Goal: Transaction & Acquisition: Purchase product/service

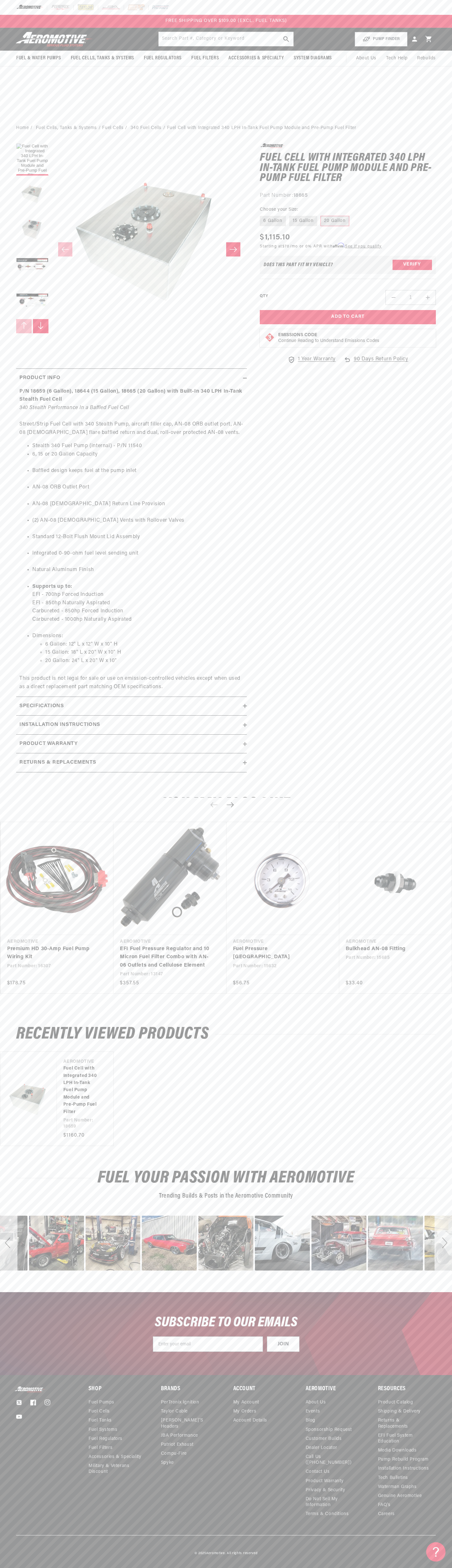
click at [242, 14] on div at bounding box center [226, 7] width 452 height 15
click at [430, 1542] on div "© 2025 Aeromotive . All rights reserved" at bounding box center [226, 1545] width 452 height 21
click at [111, 1563] on html "Skip to content Your cart Your cart is empty Loading... You may also like Subto…" at bounding box center [226, 784] width 452 height 1568
click at [19, 945] on link "Premium HD 30-Amp Fuel Pump Wiring Kit" at bounding box center [54, 953] width 93 height 16
